Goal: Task Accomplishment & Management: Use online tool/utility

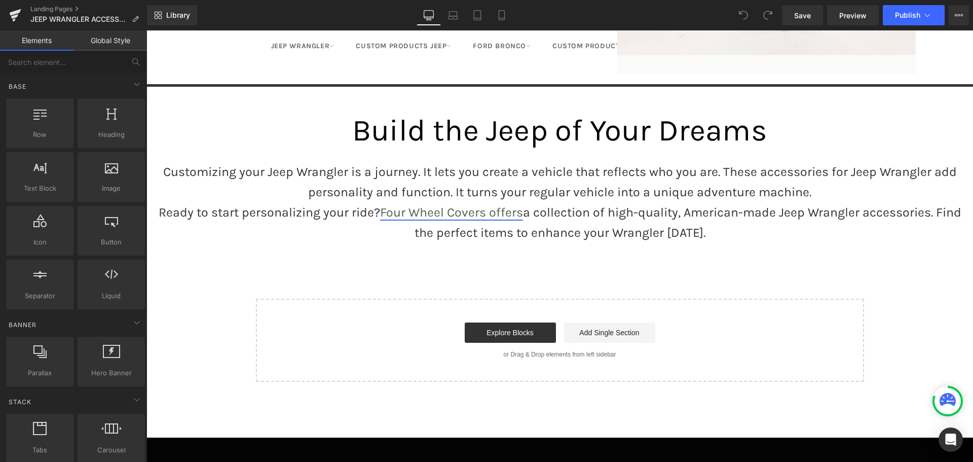
scroll to position [2687, 0]
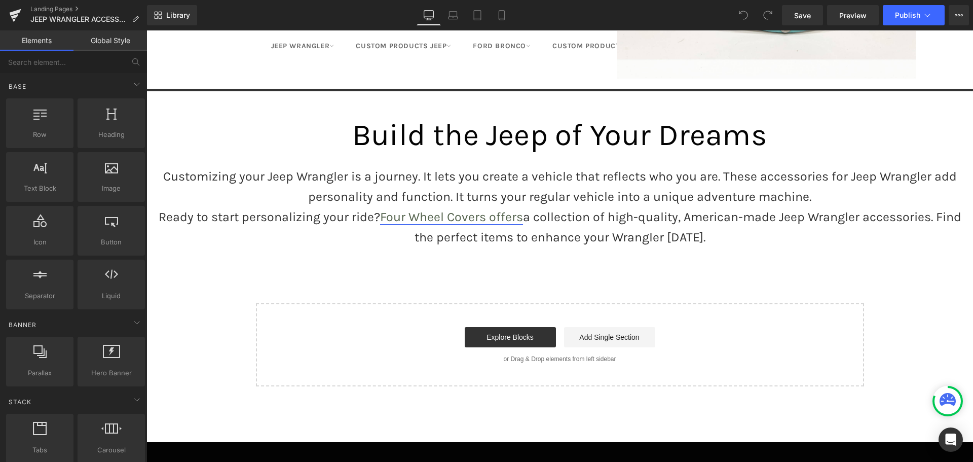
click at [452, 209] on link "Four Wheel Covers offers" at bounding box center [451, 216] width 143 height 15
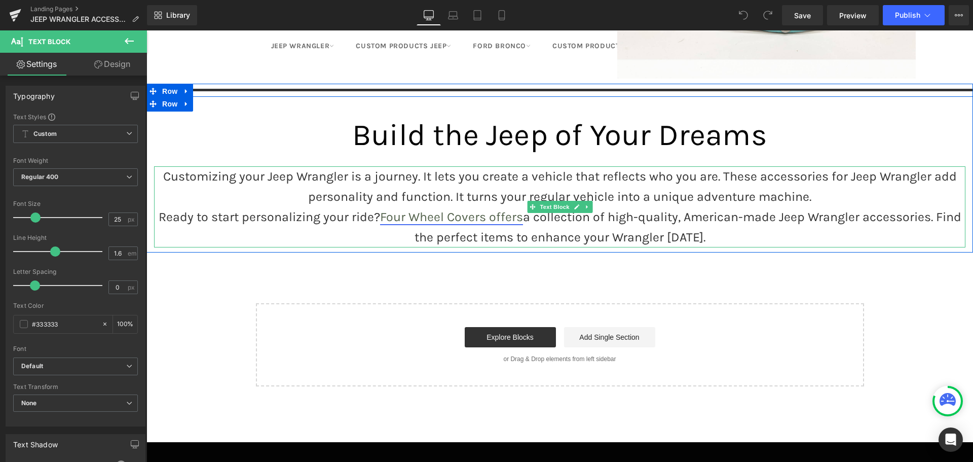
click at [507, 209] on link "Four Wheel Covers offers" at bounding box center [451, 216] width 143 height 15
drag, startPoint x: 519, startPoint y: 199, endPoint x: 379, endPoint y: 199, distance: 140.4
click at [379, 207] on p "Ready to start personalizing your ride? Four Wheel Covers offers a collection o…" at bounding box center [560, 227] width 812 height 41
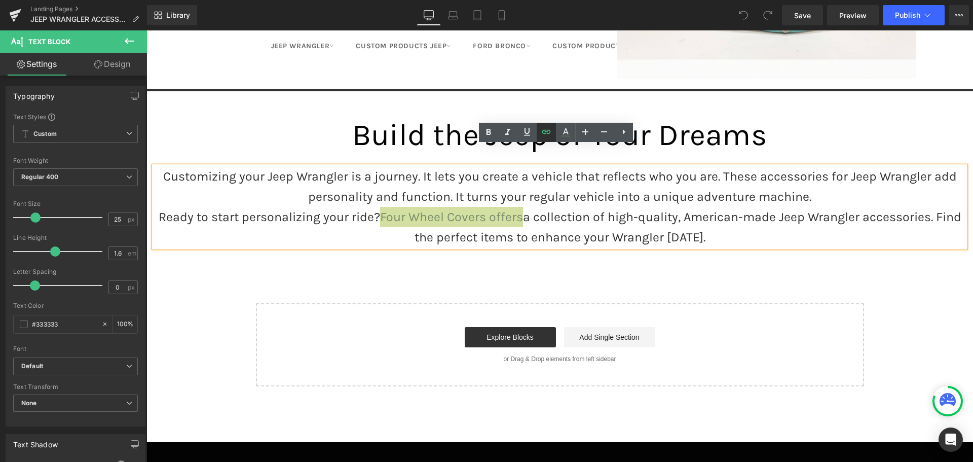
click at [545, 130] on icon at bounding box center [546, 132] width 9 height 4
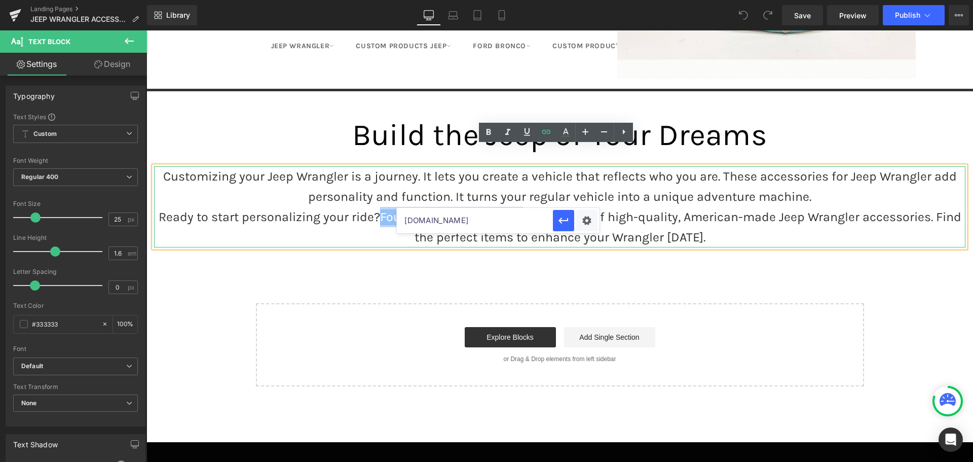
click at [454, 209] on link "Four Wheel Covers offers" at bounding box center [451, 216] width 143 height 15
drag, startPoint x: 481, startPoint y: 198, endPoint x: 375, endPoint y: 199, distance: 105.5
click at [375, 207] on p "Ready to start personalizing your ride? Four Wheel Covers offers a collection o…" at bounding box center [560, 227] width 812 height 41
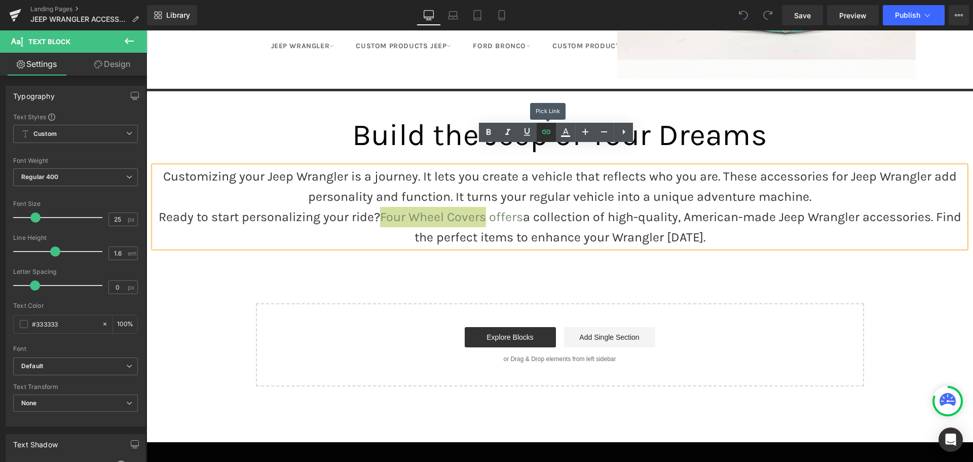
click at [545, 133] on icon at bounding box center [546, 132] width 12 height 12
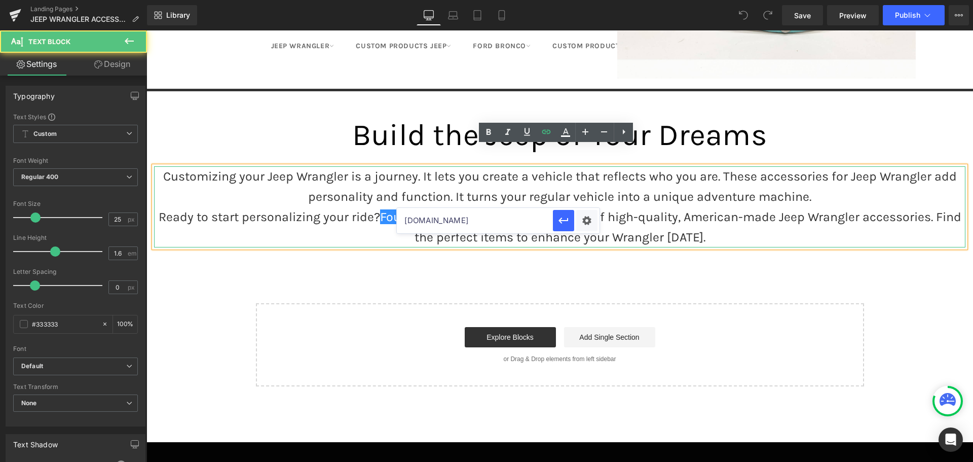
click at [495, 182] on p "Customizing your Jeep Wrangler is a journey. It lets you create a vehicle that …" at bounding box center [560, 186] width 812 height 41
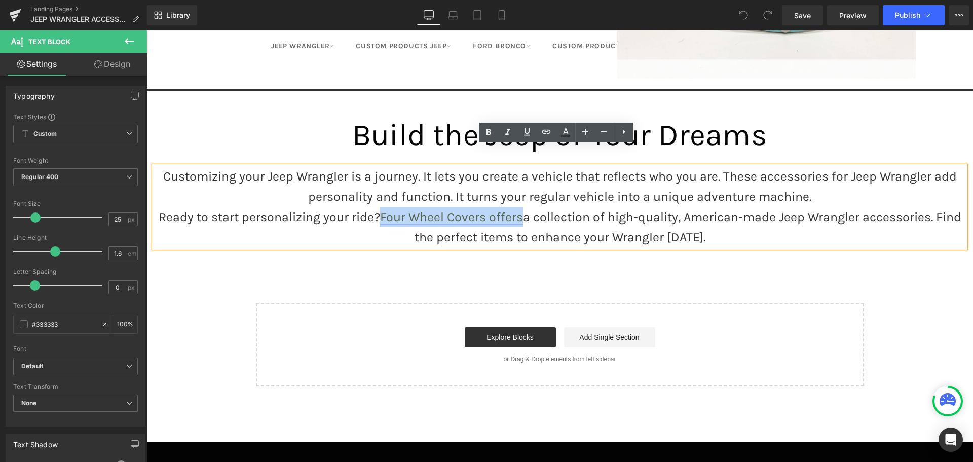
drag, startPoint x: 375, startPoint y: 199, endPoint x: 518, endPoint y: 197, distance: 143.0
click at [518, 207] on p "Ready to start personalizing your ride? Four Wheel Covers offers a collection o…" at bounding box center [560, 227] width 812 height 41
click at [541, 127] on icon at bounding box center [546, 132] width 12 height 12
type input "fourwheelcovers.com"
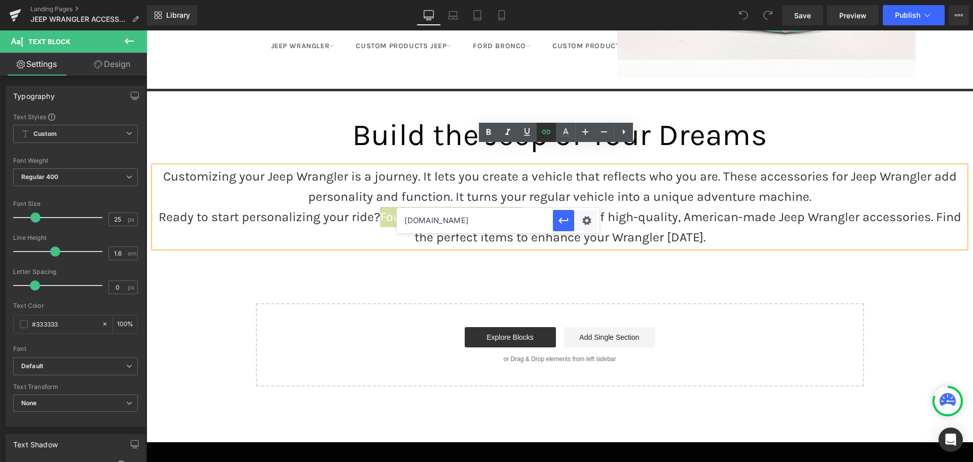
click at [549, 136] on icon at bounding box center [546, 132] width 12 height 12
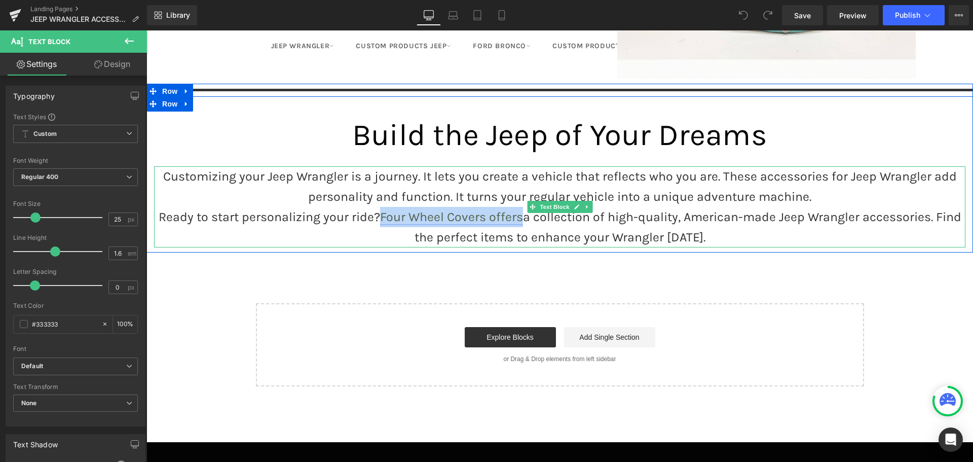
drag, startPoint x: 377, startPoint y: 198, endPoint x: 517, endPoint y: 201, distance: 139.4
click at [517, 209] on link "Four Wheel Covers offers" at bounding box center [451, 216] width 143 height 15
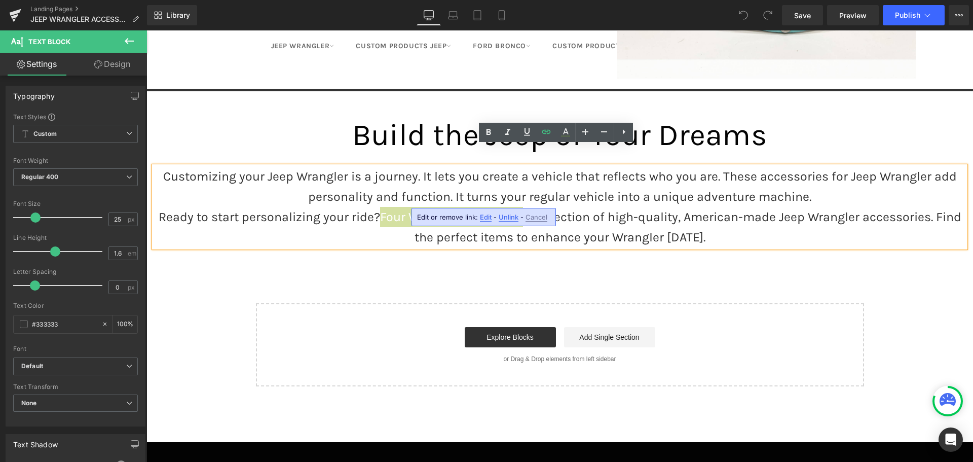
click at [505, 219] on span "Unlink" at bounding box center [509, 217] width 20 height 9
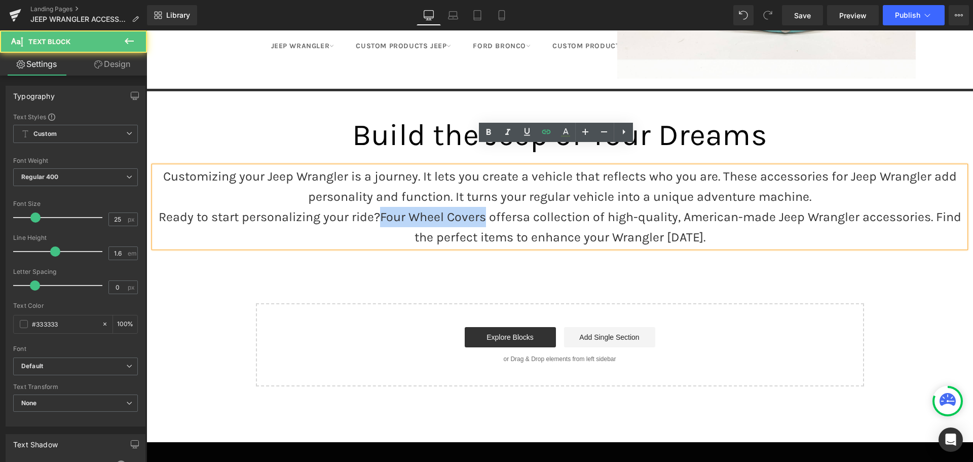
drag, startPoint x: 378, startPoint y: 197, endPoint x: 481, endPoint y: 197, distance: 102.9
click at [481, 207] on p "Ready to start personalizing your ride? Four Wheel Covers offers a collection o…" at bounding box center [560, 227] width 812 height 41
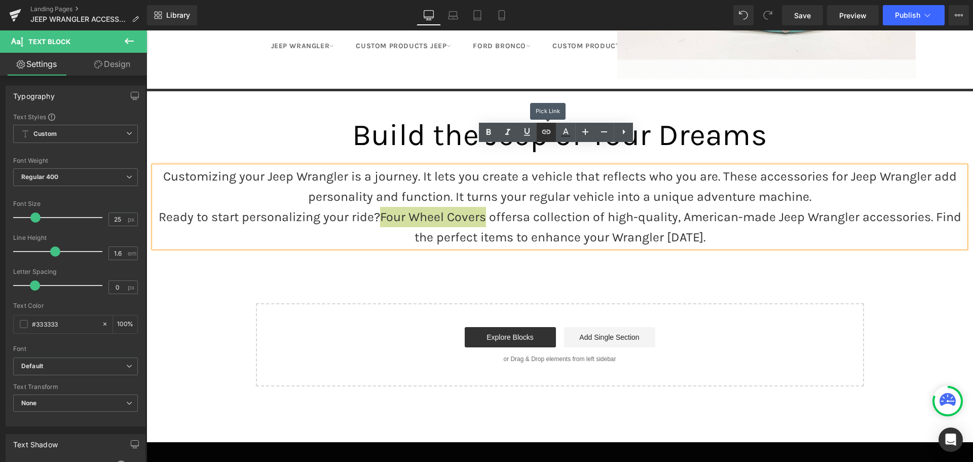
click at [548, 130] on icon at bounding box center [546, 132] width 9 height 4
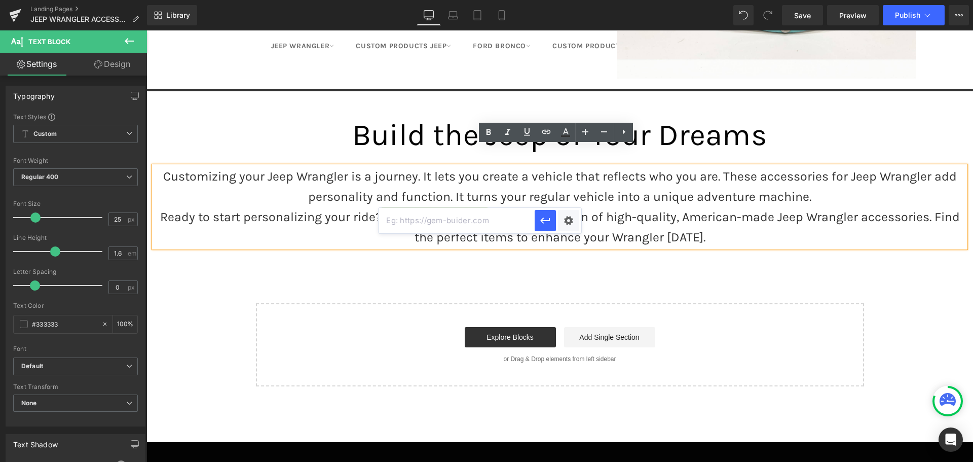
click at [467, 218] on input "text" at bounding box center [457, 220] width 156 height 25
paste input "https://fourwheelcovers.com/"
type input "https://fourwheelcovers.com/"
click at [548, 222] on icon "button" at bounding box center [545, 220] width 12 height 12
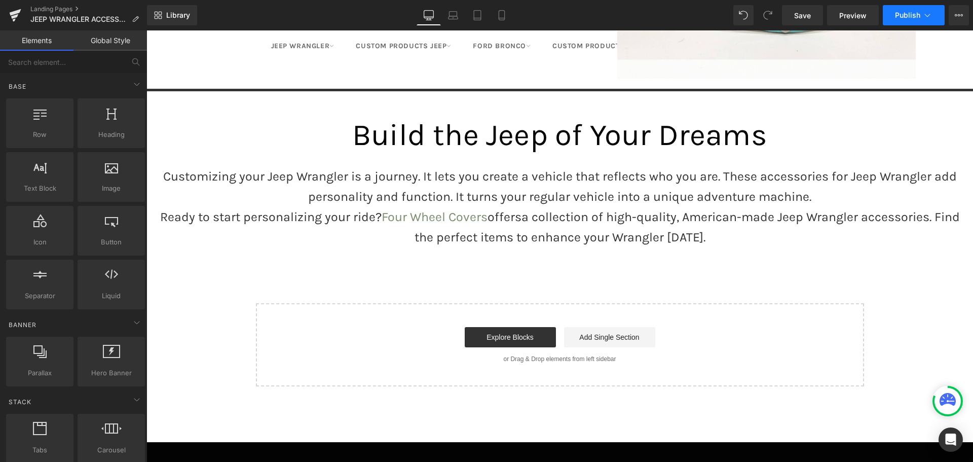
click at [909, 16] on span "Publish" at bounding box center [907, 15] width 25 height 8
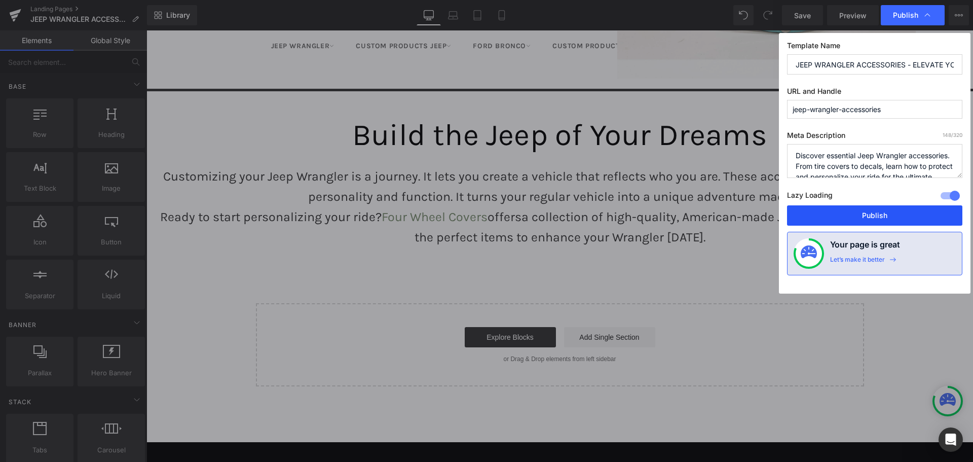
click at [839, 212] on button "Publish" at bounding box center [874, 215] width 175 height 20
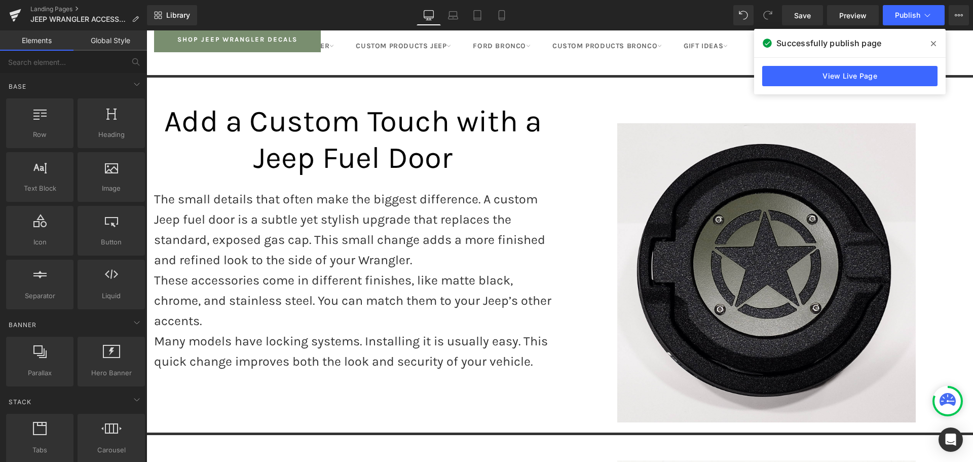
scroll to position [1217, 0]
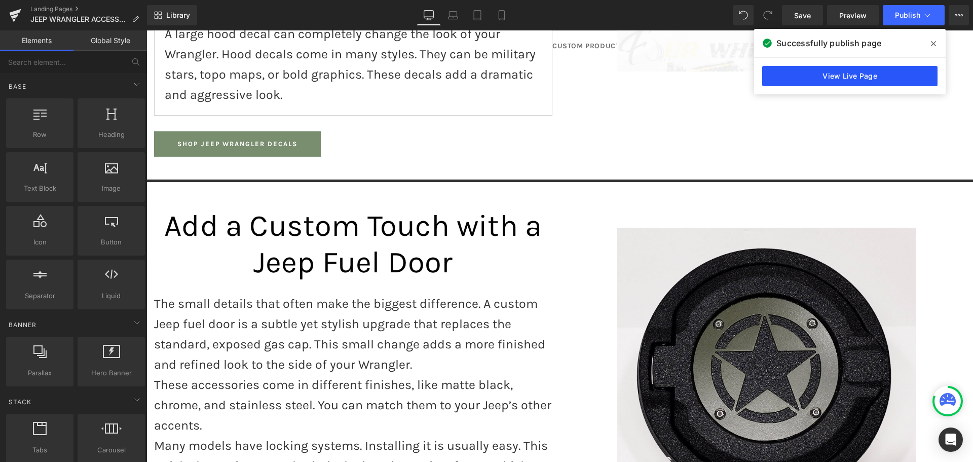
click at [874, 76] on link "View Live Page" at bounding box center [850, 76] width 175 height 20
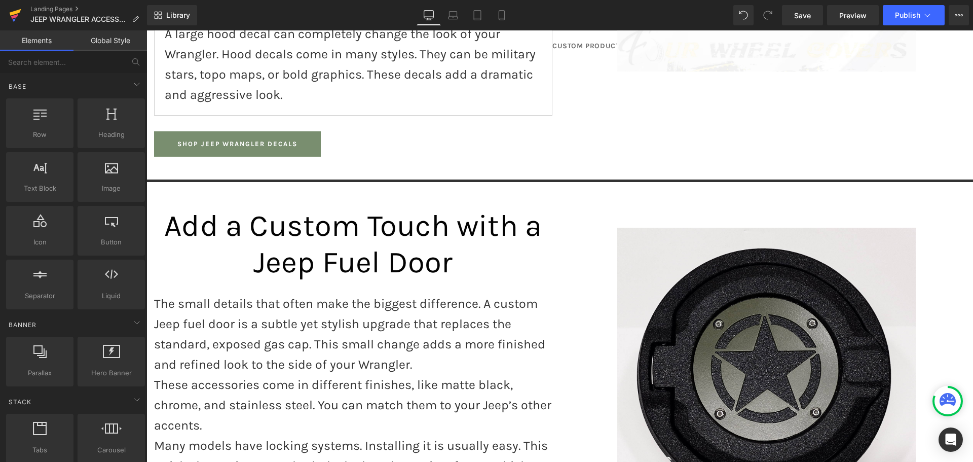
click at [14, 12] on icon at bounding box center [16, 12] width 12 height 7
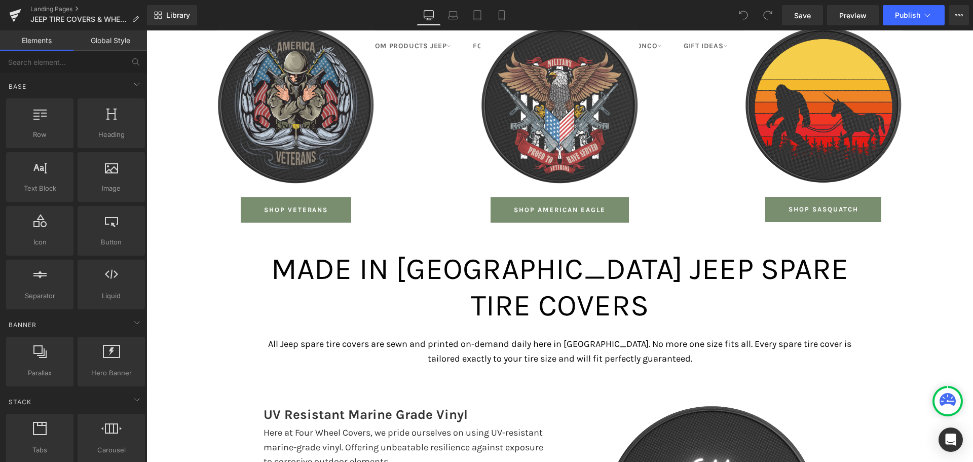
scroll to position [2395, 0]
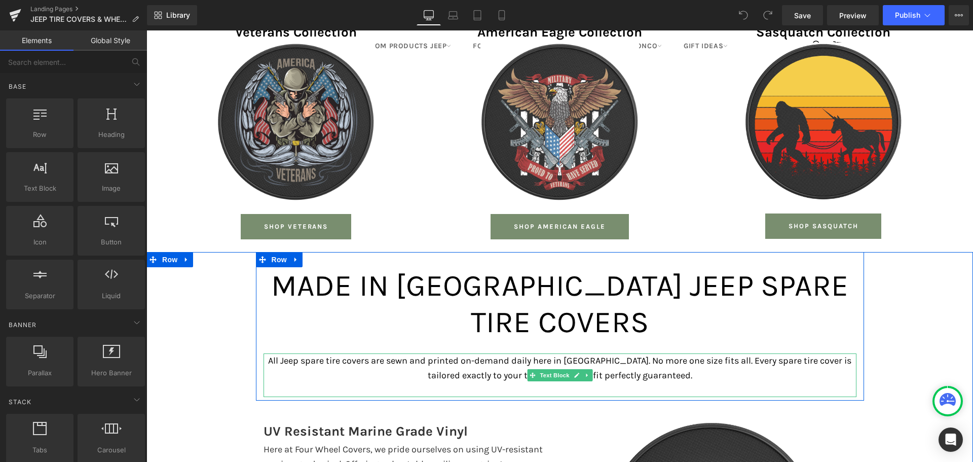
click at [621, 353] on p "All Jeep spare tire covers are sewn and printed on-demand daily here in [GEOGRA…" at bounding box center [560, 367] width 593 height 29
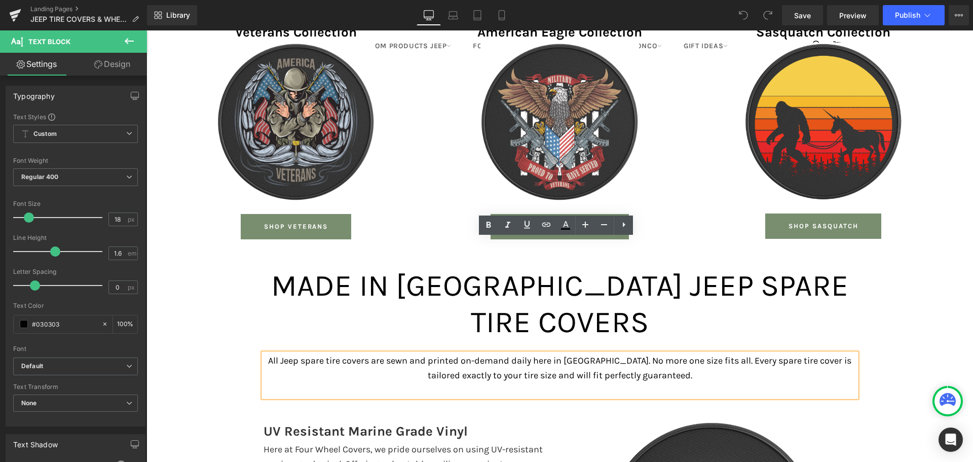
click at [691, 353] on p "All Jeep spare tire covers are sewn and printed on-demand daily here in [GEOGRA…" at bounding box center [560, 367] width 593 height 29
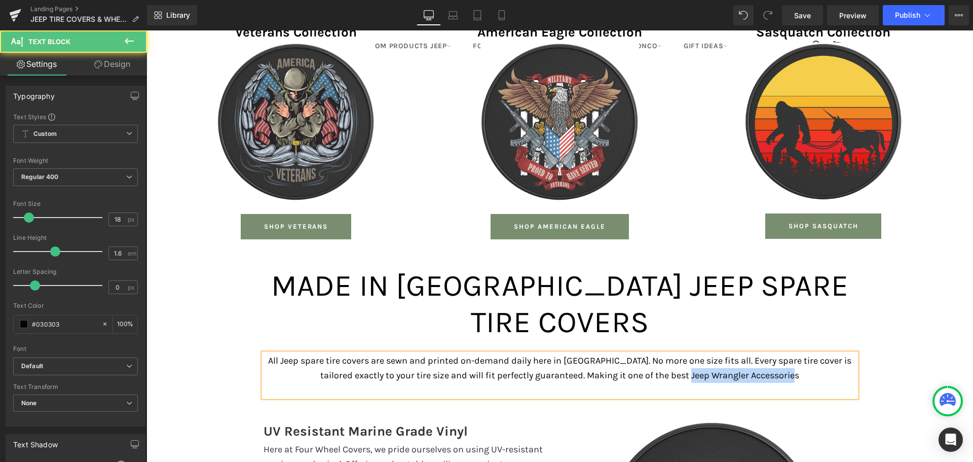
drag, startPoint x: 688, startPoint y: 262, endPoint x: 794, endPoint y: 259, distance: 105.5
click at [794, 353] on p "All Jeep spare tire covers are sewn and printed on-demand daily here in [GEOGRA…" at bounding box center [560, 367] width 593 height 29
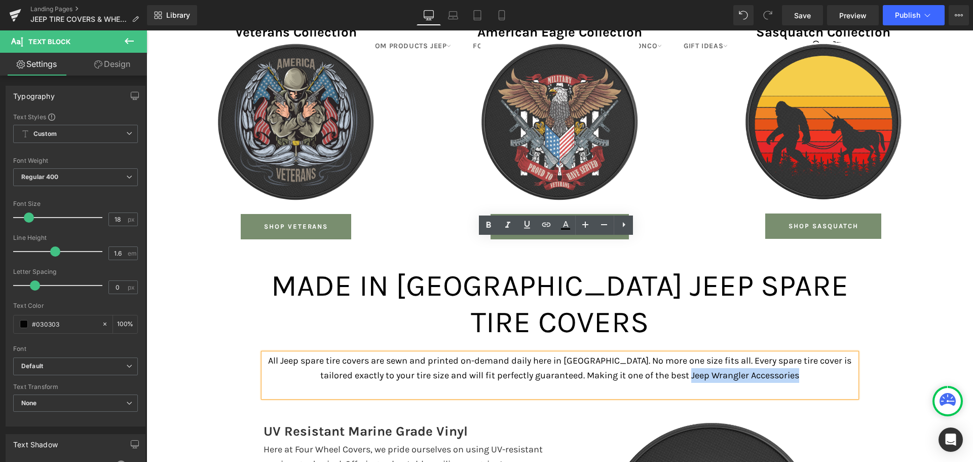
drag, startPoint x: 799, startPoint y: 259, endPoint x: 689, endPoint y: 262, distance: 109.5
click at [689, 353] on p "All Jeep spare tire covers are sewn and printed on-demand daily here in [GEOGRA…" at bounding box center [560, 367] width 593 height 29
click at [544, 224] on icon at bounding box center [546, 225] width 12 height 12
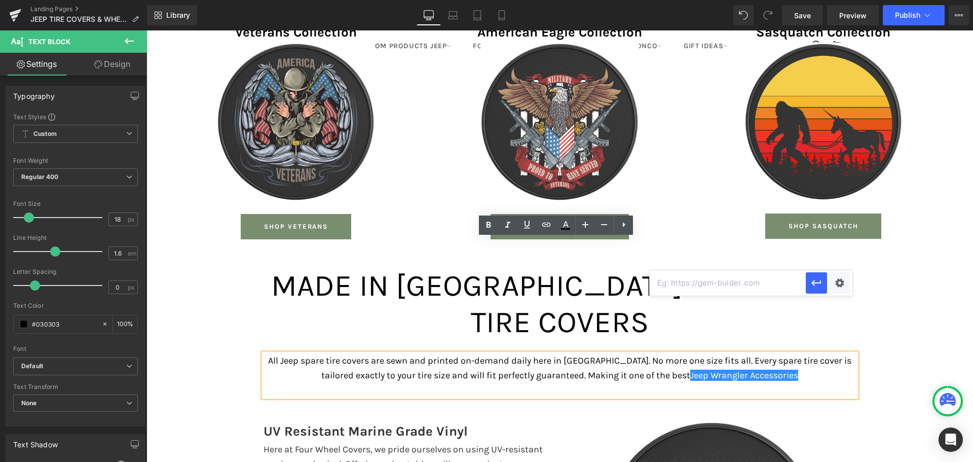
click at [717, 284] on input "text" at bounding box center [728, 282] width 156 height 25
paste input "[URL][DOMAIN_NAME]"
type input "[URL][DOMAIN_NAME]"
click at [818, 285] on icon "button" at bounding box center [817, 283] width 12 height 12
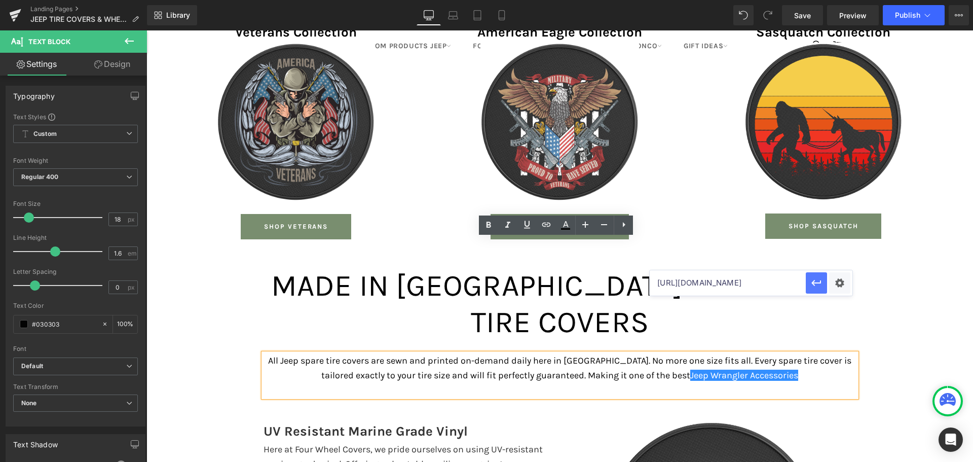
scroll to position [0, 0]
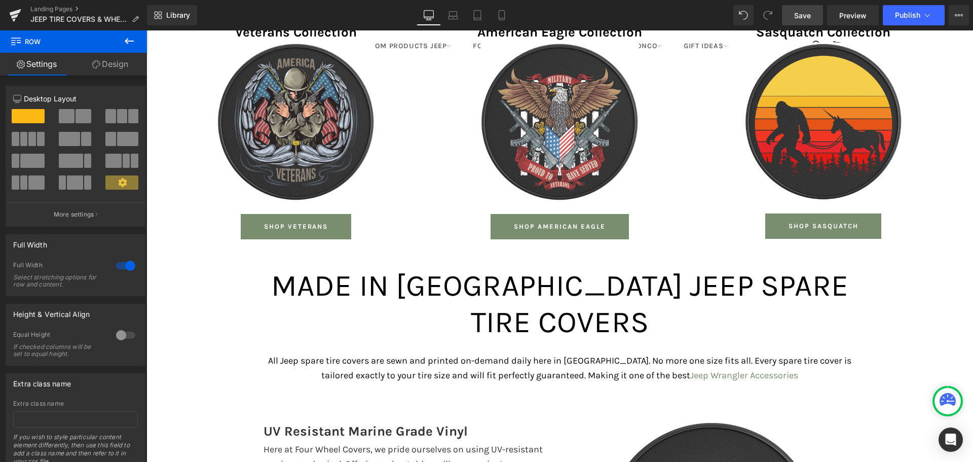
click at [811, 8] on link "Save" at bounding box center [802, 15] width 41 height 20
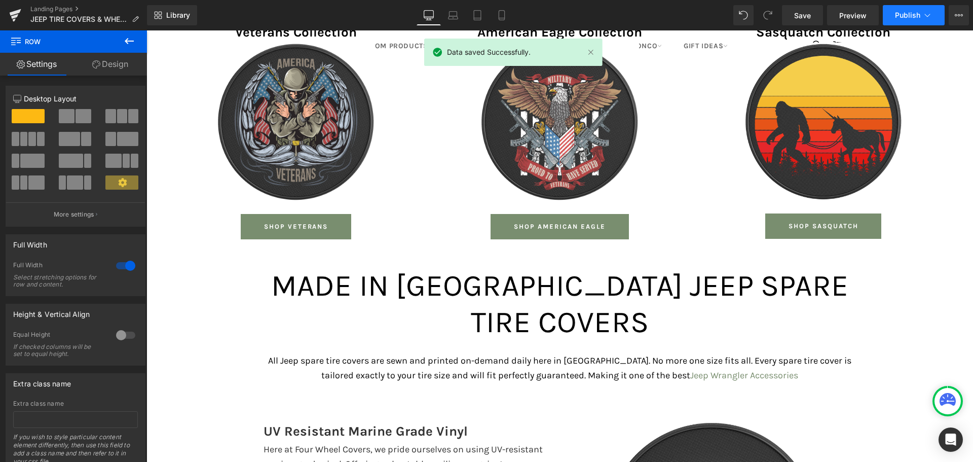
click at [920, 12] on span "Publish" at bounding box center [907, 15] width 25 height 8
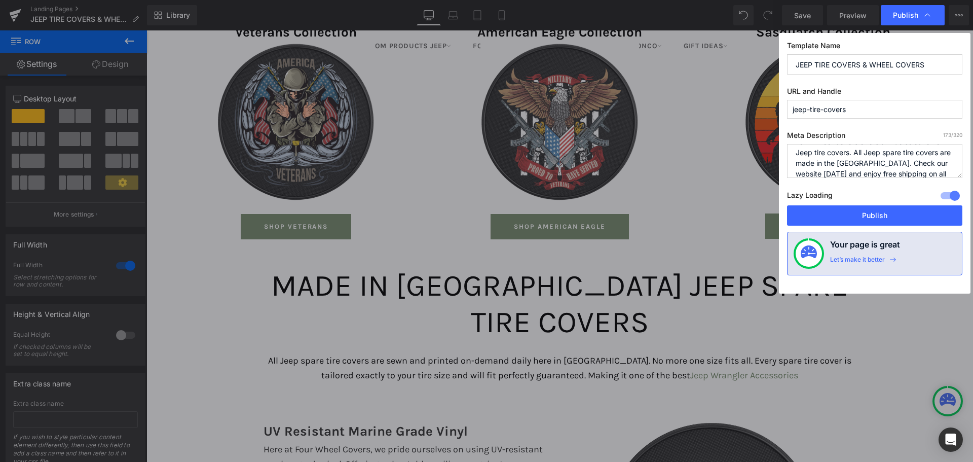
scroll to position [21, 0]
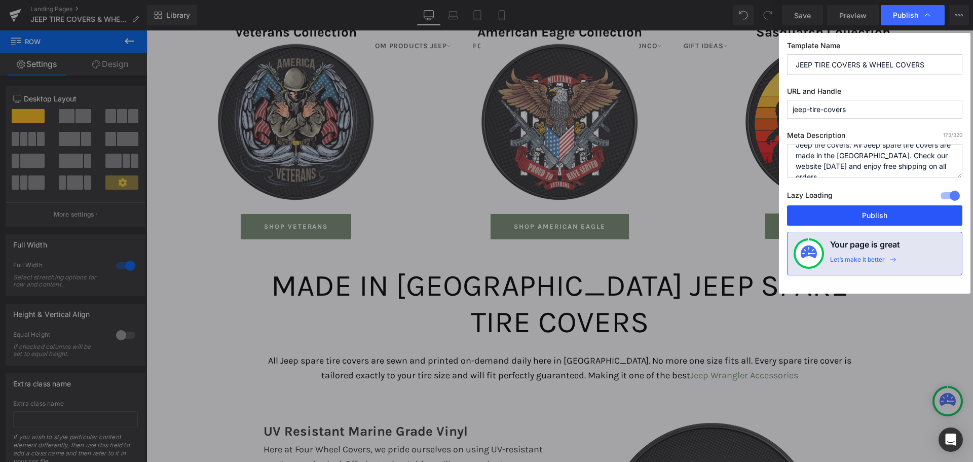
drag, startPoint x: 835, startPoint y: 211, endPoint x: 507, endPoint y: 156, distance: 332.1
click at [835, 211] on button "Publish" at bounding box center [874, 215] width 175 height 20
